Goal: Task Accomplishment & Management: Manage account settings

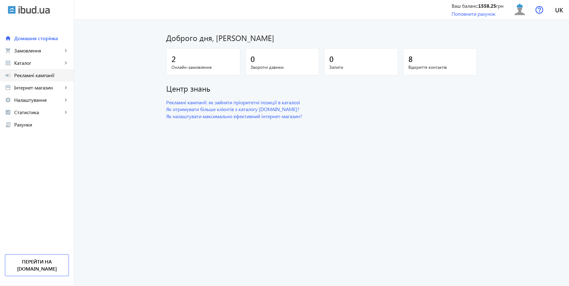
click at [53, 74] on span "Рекламні кампанії" at bounding box center [41, 75] width 55 height 6
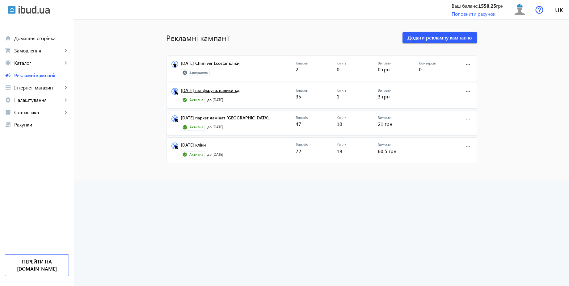
click at [237, 92] on link "[DATE] шліфкруги, валики т.д." at bounding box center [238, 92] width 115 height 9
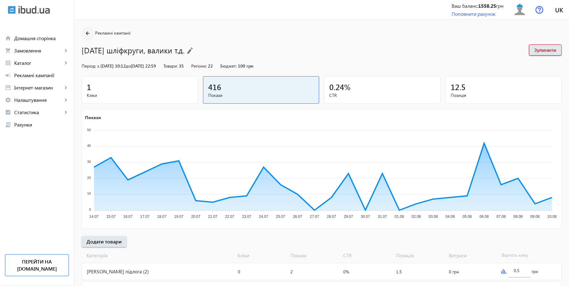
click at [87, 34] on mat-icon "arrow_back" at bounding box center [88, 34] width 8 height 8
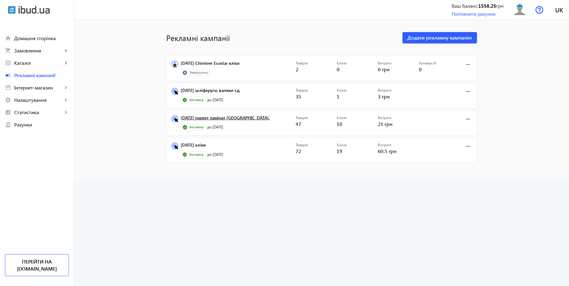
click at [229, 119] on link "[DATE] паркет ламінат [GEOGRAPHIC_DATA]." at bounding box center [238, 120] width 115 height 9
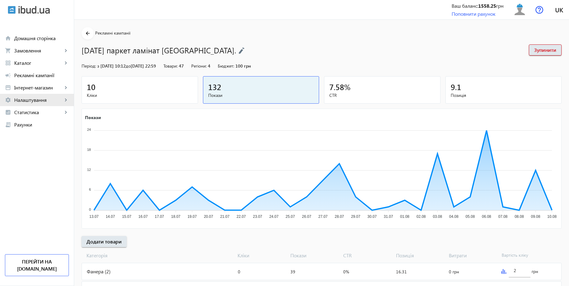
click at [46, 101] on span "Налаштування" at bounding box center [38, 100] width 48 height 6
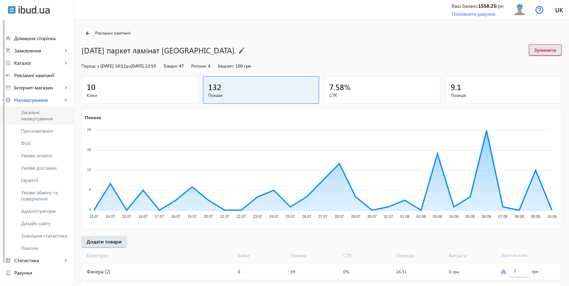
click at [42, 119] on span "Загальні налаштування" at bounding box center [45, 115] width 48 height 12
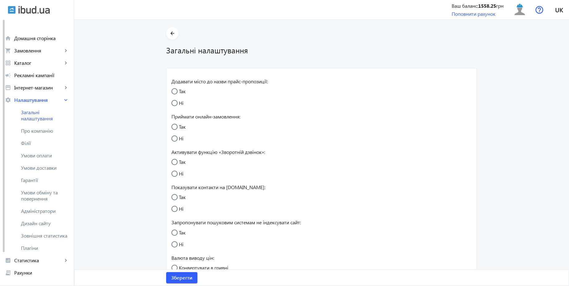
radio input "true"
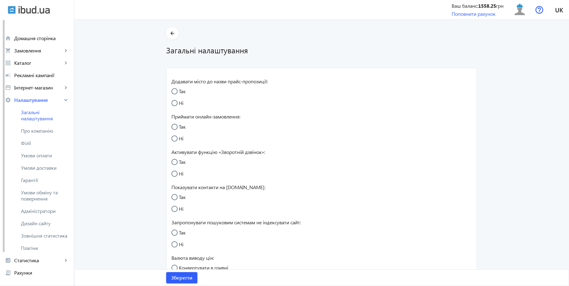
radio input "true"
click at [176, 161] on input "Так" at bounding box center [177, 165] width 12 height 12
radio input "true"
click at [185, 280] on span "Зберегти" at bounding box center [181, 278] width 21 height 7
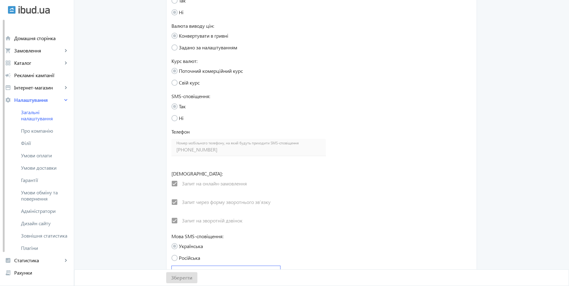
scroll to position [254, 0]
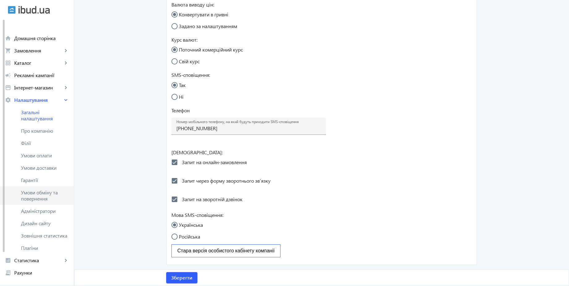
click at [47, 194] on span "Умови обміну та повернення" at bounding box center [45, 196] width 48 height 12
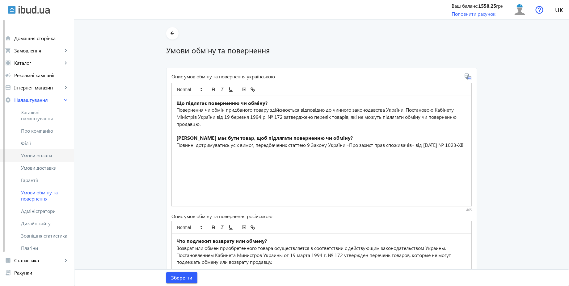
click at [62, 155] on span "Умови оплати" at bounding box center [45, 156] width 48 height 6
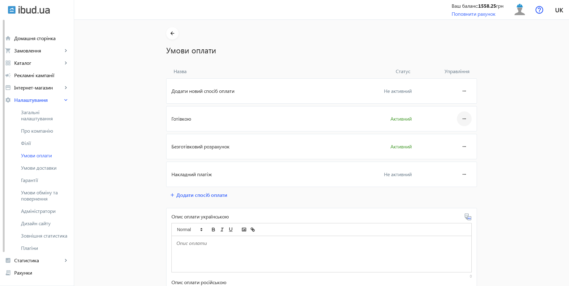
click at [460, 116] on mat-icon "more_horiz" at bounding box center [463, 118] width 7 height 15
click at [448, 137] on span "Редагувати" at bounding box center [452, 136] width 25 height 5
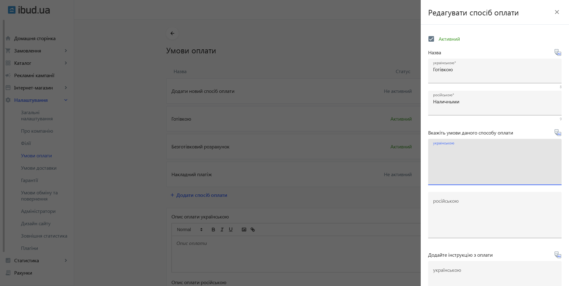
click at [477, 159] on textarea "українською" at bounding box center [495, 164] width 124 height 36
paste textarea "Оплачуйте замовлення готівкою при отриманні товару в нашому офісі чи у кур'єра"
type textarea "Оплачуйте замовлення готівкою при отриманні товару в нашому офісі чи у кур'єра"
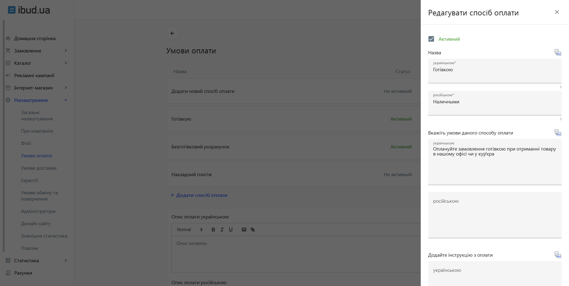
click at [555, 135] on icon at bounding box center [557, 132] width 7 height 7
type textarea "Оплачивайте заказ наличными при получении товара в нашем офисе или у курьера"
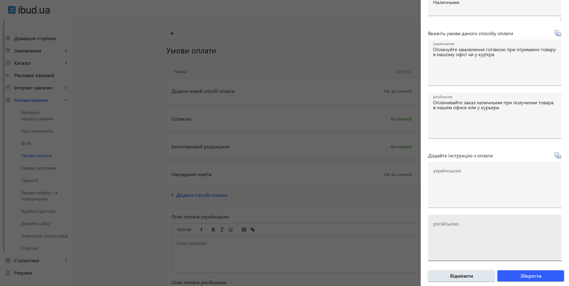
scroll to position [102, 0]
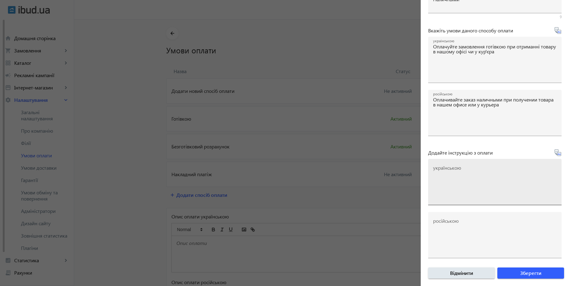
click at [461, 171] on textarea "українською" at bounding box center [495, 184] width 124 height 36
paste textarea "Оплатіть замовлення готівкою при отриманні товару"
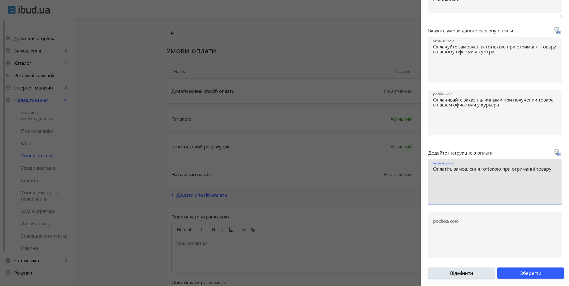
type textarea "Оплатіть замовлення готівкою при отриманні товару"
click at [555, 154] on icon at bounding box center [557, 152] width 7 height 7
type textarea "Оплатите заказ наличными при получении товара"
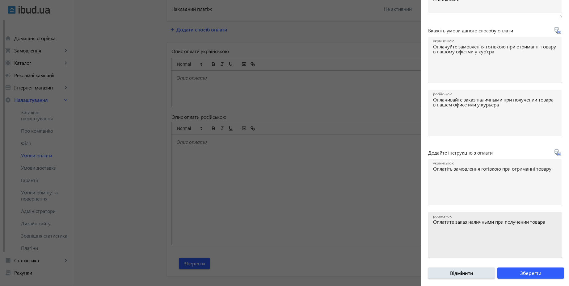
scroll to position [179, 0]
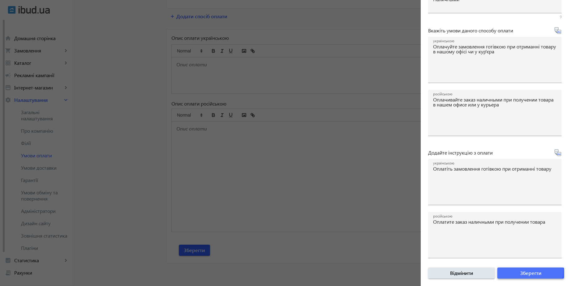
click at [523, 271] on span "Зберегти" at bounding box center [530, 273] width 21 height 7
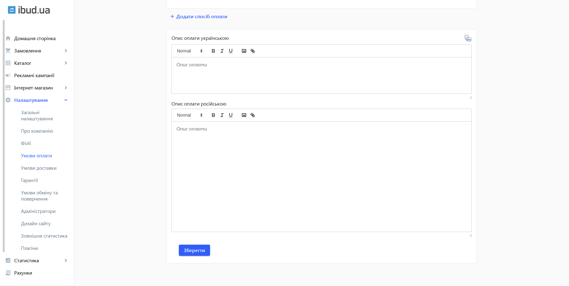
scroll to position [0, 0]
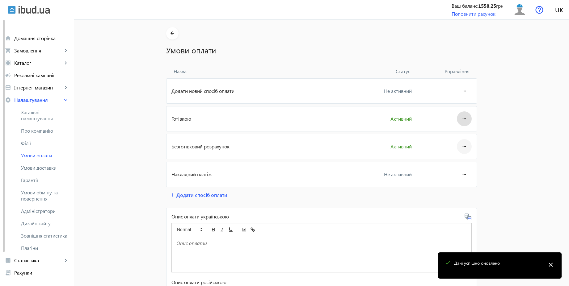
click at [462, 150] on mat-icon "more_horiz" at bounding box center [463, 146] width 7 height 15
click at [444, 165] on span "Редагувати" at bounding box center [452, 164] width 25 height 5
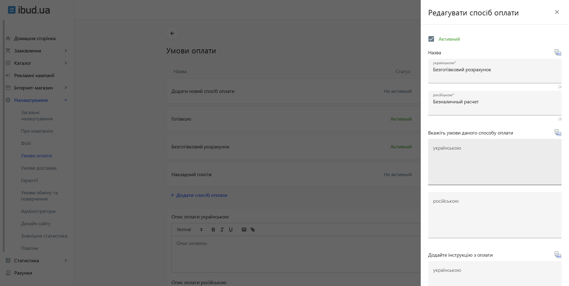
click at [468, 158] on textarea "українською" at bounding box center [495, 164] width 124 height 36
paste textarea "Оплачуйте замовлення переказом із будь-якого банку України чи по реквізитах у с…"
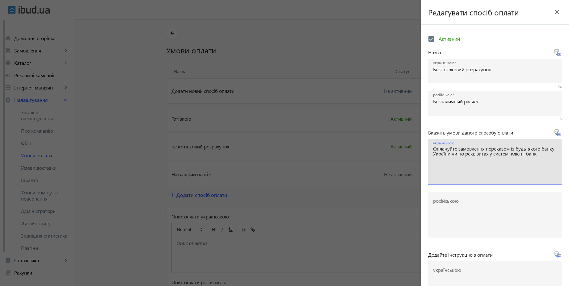
type textarea "Оплачуйте замовлення переказом із будь-якого банку України чи по реквізитах у с…"
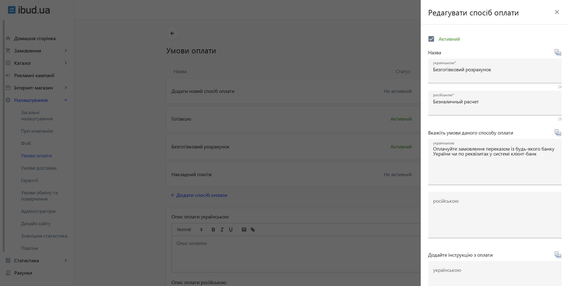
click at [554, 132] on icon at bounding box center [557, 132] width 7 height 7
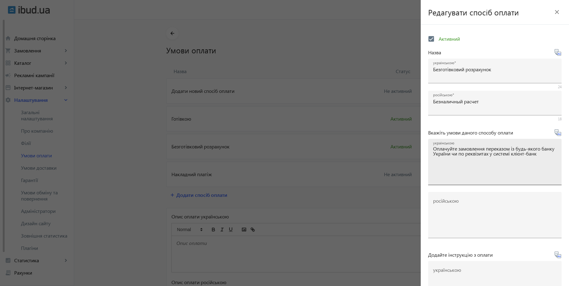
type textarea "Оплачивайте заказ переводом из любого банка или по реквизитам в системе клиент-…"
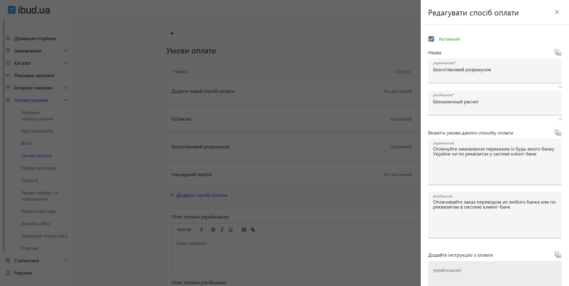
scroll to position [102, 0]
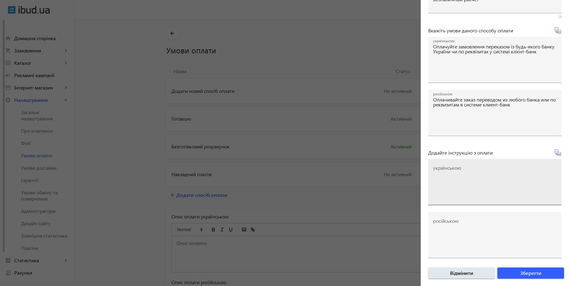
click at [472, 165] on div "українською" at bounding box center [495, 182] width 124 height 46
paste textarea "Оплатіть замовлення згідно реквізитів рахунка-фактури"
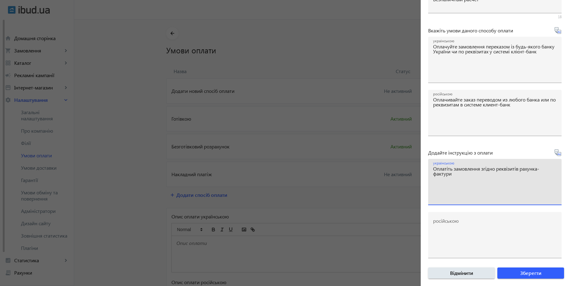
type textarea "Оплатіть замовлення згідно реквізитів рахунка-фактури"
click at [556, 156] on icon at bounding box center [557, 152] width 6 height 6
type textarea "Оплатите заказ согласно реквизитам счета-фактуры"
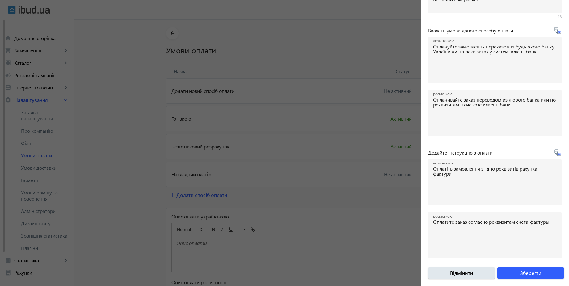
scroll to position [179, 0]
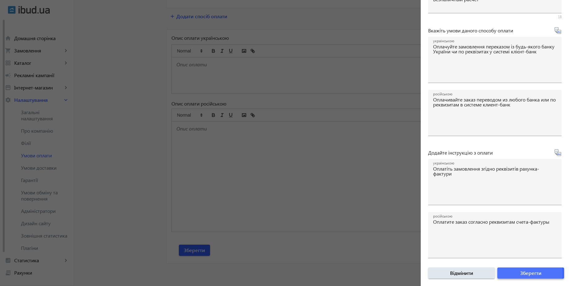
click at [521, 274] on span "Зберегти" at bounding box center [530, 273] width 21 height 7
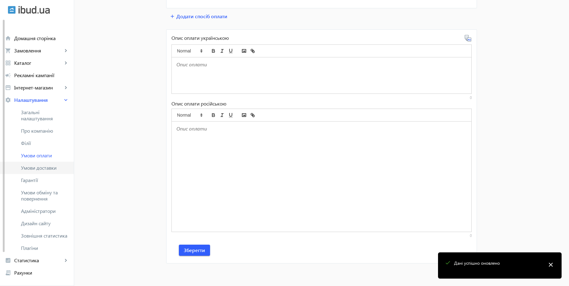
click at [40, 169] on span "Умови доставки" at bounding box center [45, 168] width 48 height 6
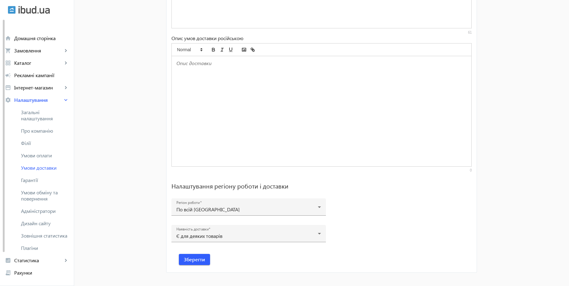
scroll to position [383, 0]
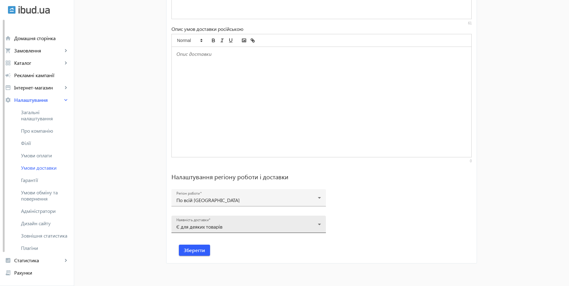
click at [228, 225] on div "Є для деяких товарів" at bounding box center [246, 227] width 141 height 5
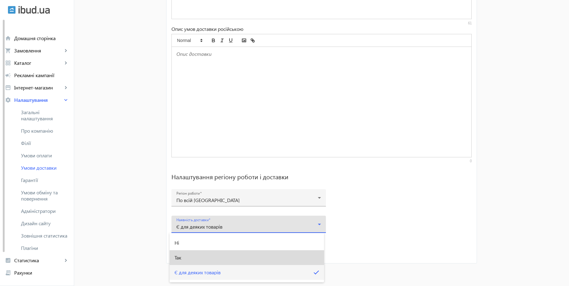
click at [192, 258] on mat-option "Так" at bounding box center [247, 257] width 154 height 15
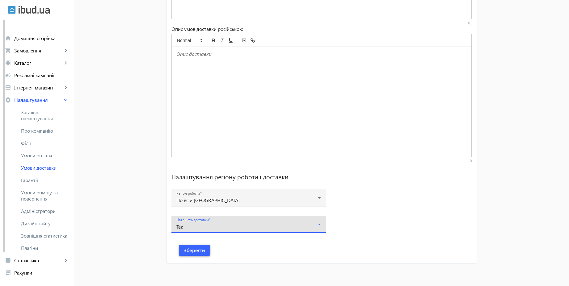
click at [201, 251] on span "Зберегти" at bounding box center [194, 250] width 21 height 7
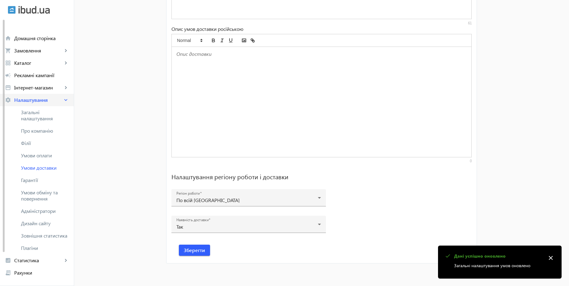
click at [46, 105] on link "settings Налаштування keyboard_arrow_right" at bounding box center [37, 100] width 74 height 12
click at [42, 77] on span "Рекламні кампанії" at bounding box center [41, 75] width 55 height 6
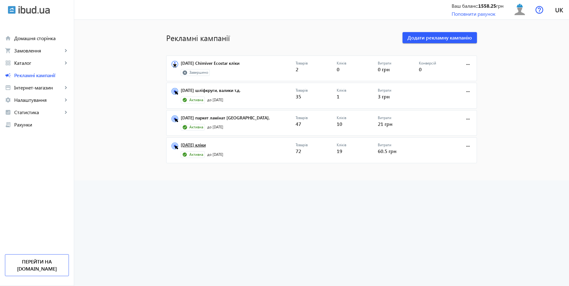
click at [203, 145] on link "[DATE] кліки" at bounding box center [238, 147] width 115 height 9
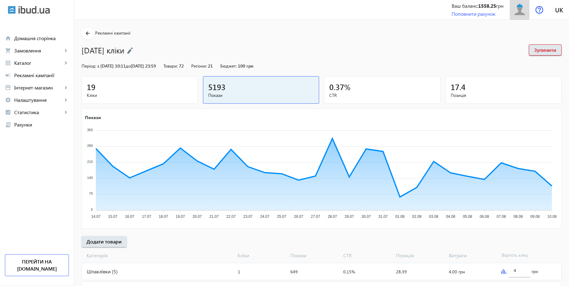
click at [515, 14] on img at bounding box center [520, 10] width 14 height 14
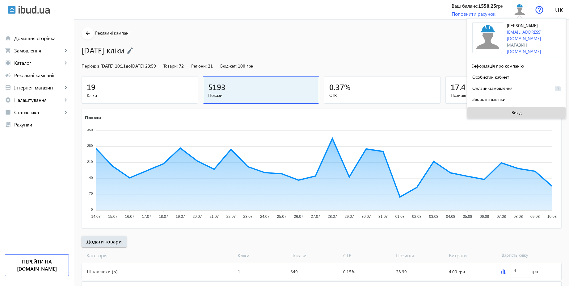
click at [511, 108] on span at bounding box center [516, 112] width 98 height 15
